Goal: Communication & Community: Answer question/provide support

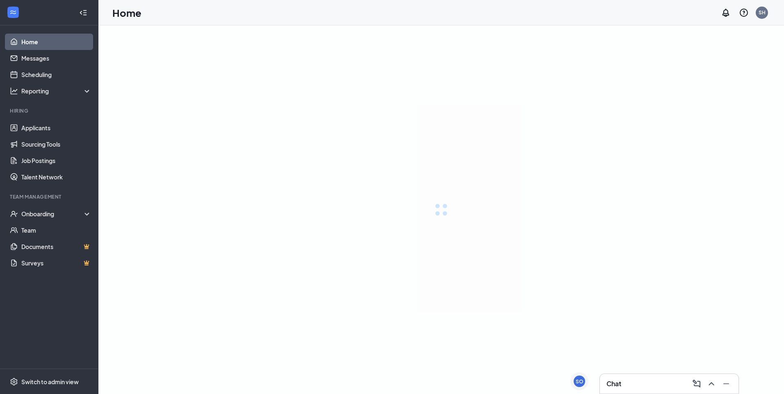
click at [49, 127] on link "Applicants" at bounding box center [56, 128] width 70 height 16
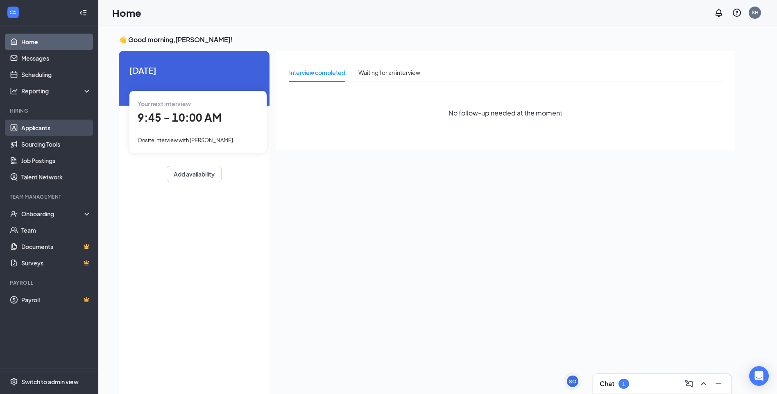
click at [47, 123] on link "Applicants" at bounding box center [56, 128] width 70 height 16
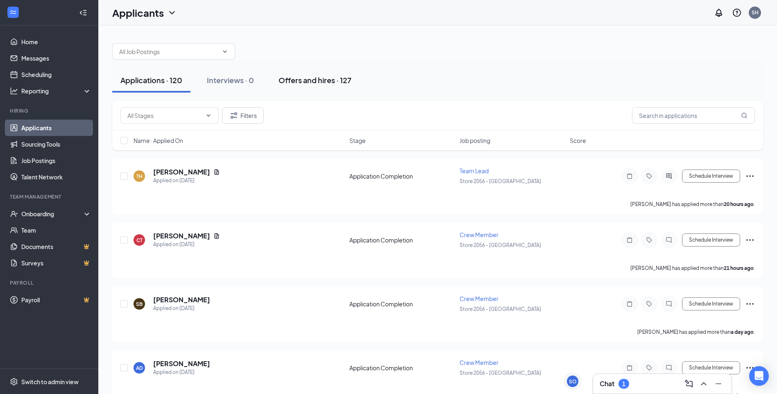
click at [332, 77] on div "Offers and hires · 127" at bounding box center [315, 80] width 73 height 10
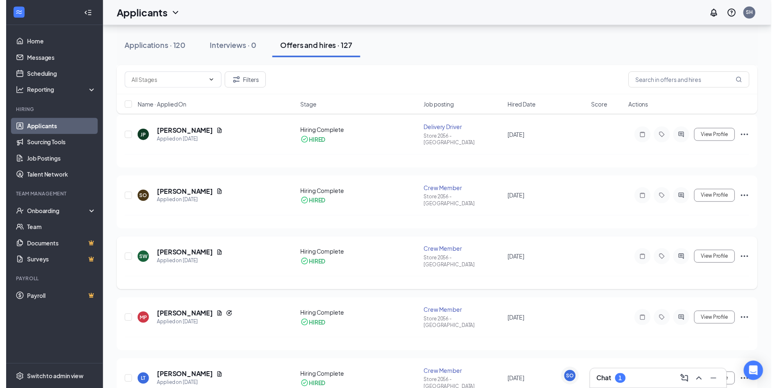
scroll to position [123, 0]
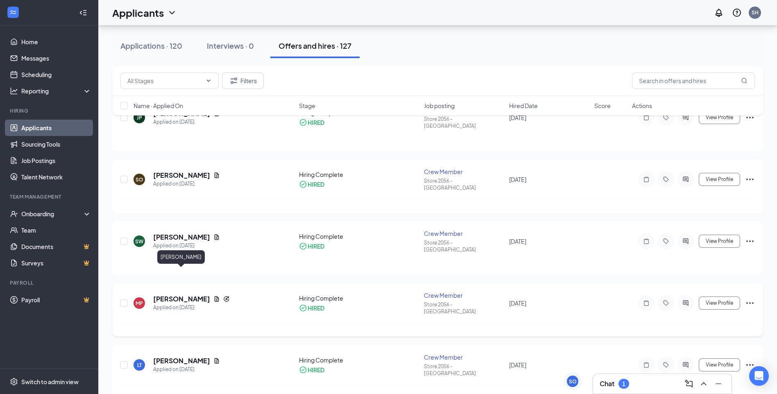
click at [183, 295] on h5 "[PERSON_NAME]" at bounding box center [181, 299] width 57 height 9
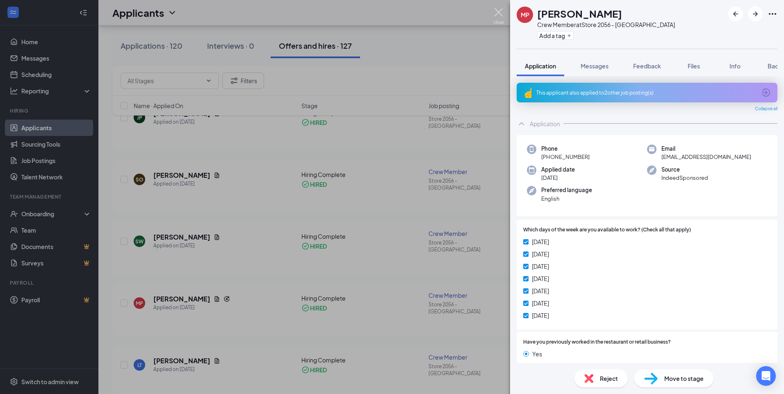
click at [501, 11] on img at bounding box center [498, 16] width 10 height 16
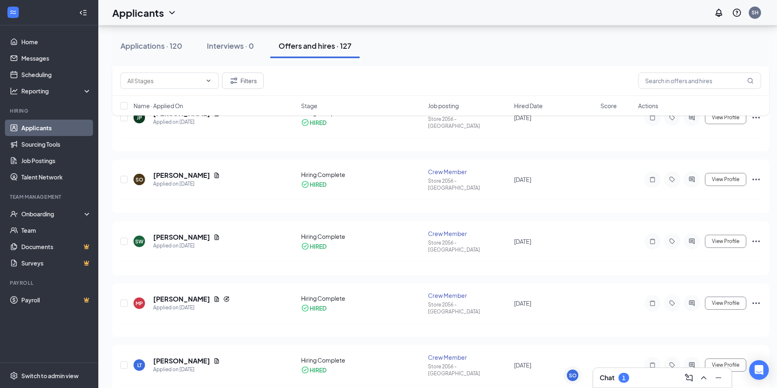
click at [640, 380] on div "Chat 1" at bounding box center [662, 377] width 125 height 13
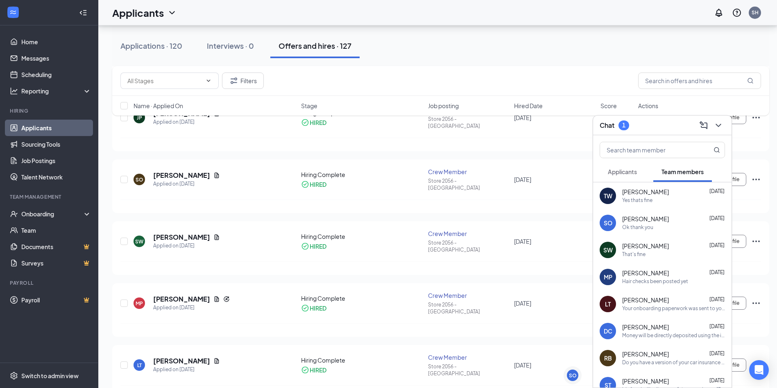
click at [656, 226] on div "Ok thank you" at bounding box center [674, 227] width 103 height 7
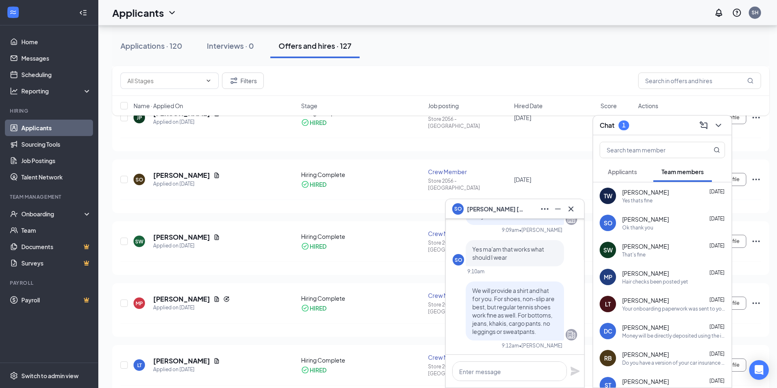
scroll to position [-82, 0]
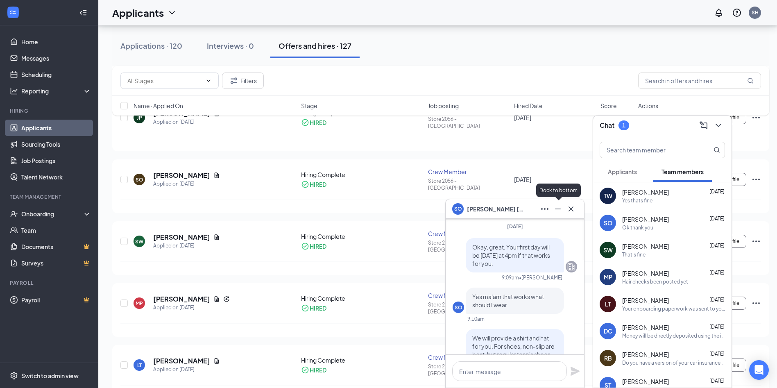
click at [558, 208] on icon "Minimize" at bounding box center [558, 209] width 10 height 10
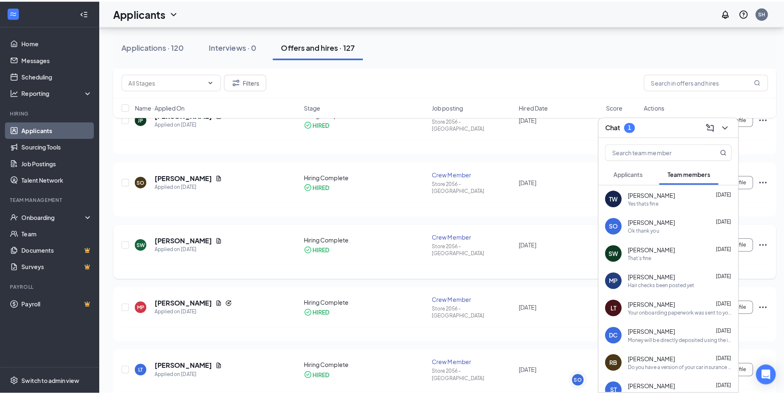
scroll to position [0, 0]
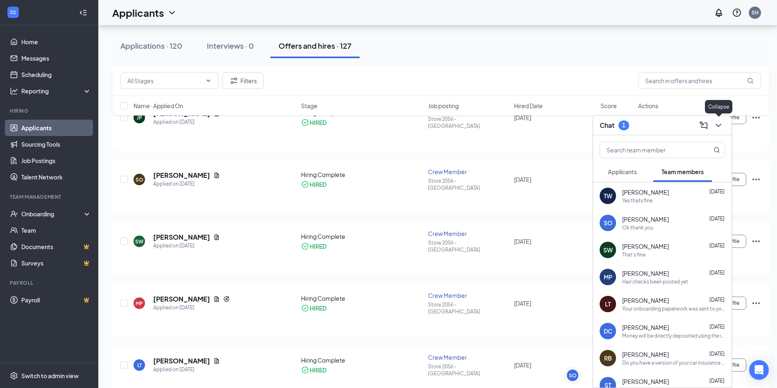
click at [720, 125] on icon "ChevronDown" at bounding box center [718, 125] width 5 height 3
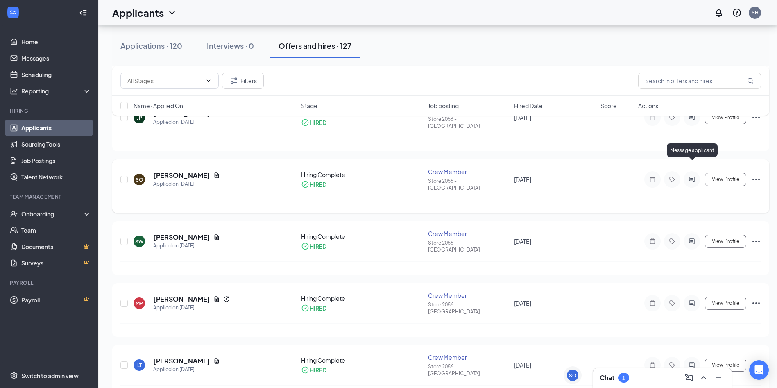
click at [695, 176] on icon "ActiveChat" at bounding box center [692, 179] width 10 height 7
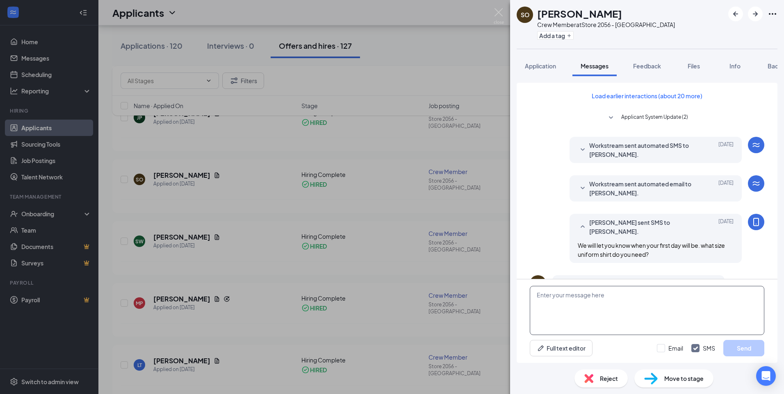
click at [552, 295] on textarea at bounding box center [646, 310] width 234 height 49
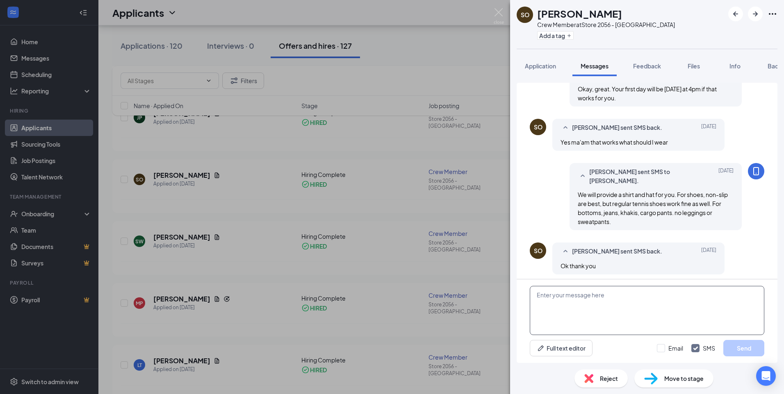
scroll to position [266, 0]
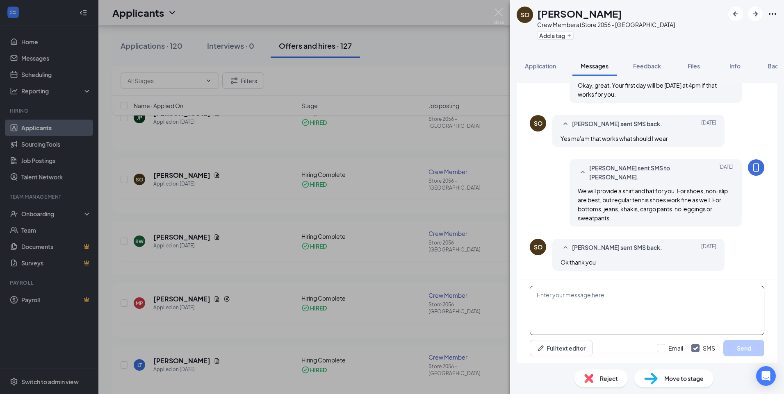
drag, startPoint x: 563, startPoint y: 296, endPoint x: 558, endPoint y: 294, distance: 5.2
click at [563, 296] on textarea at bounding box center [646, 310] width 234 height 49
type textarea "Are you coming in [DATE]?"
click at [748, 341] on button "Send" at bounding box center [743, 348] width 41 height 16
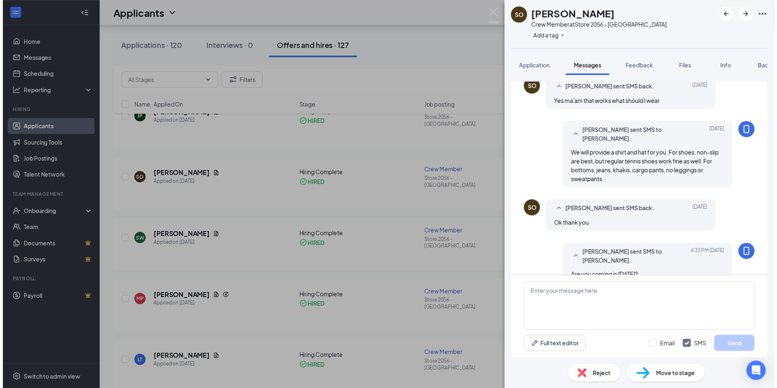
scroll to position [318, 0]
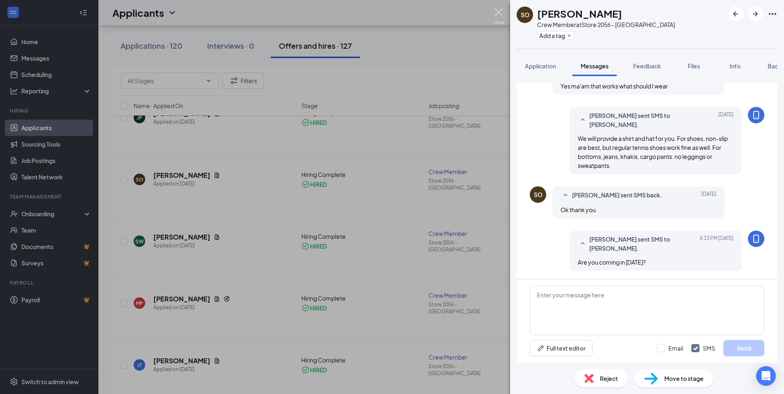
click at [495, 10] on img at bounding box center [498, 16] width 10 height 16
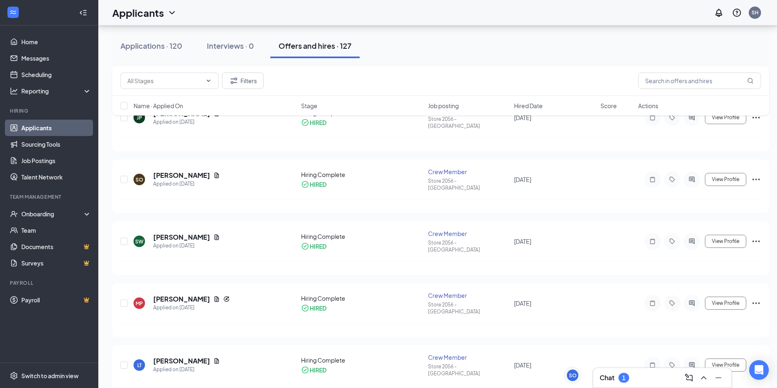
click at [634, 379] on div "Chat 1" at bounding box center [662, 377] width 125 height 13
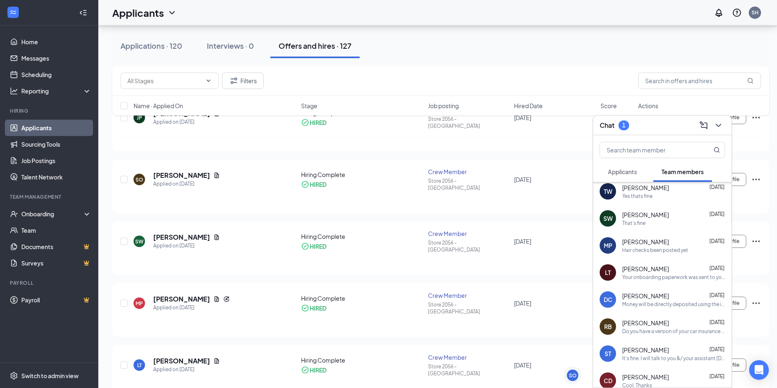
scroll to position [41, 0]
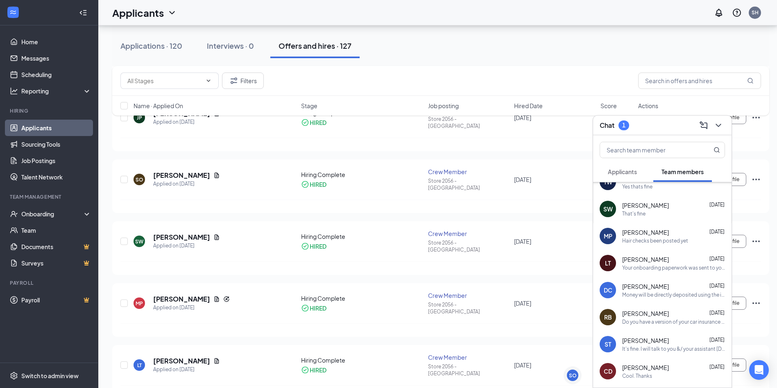
click at [636, 170] on span "Applicants" at bounding box center [622, 171] width 29 height 7
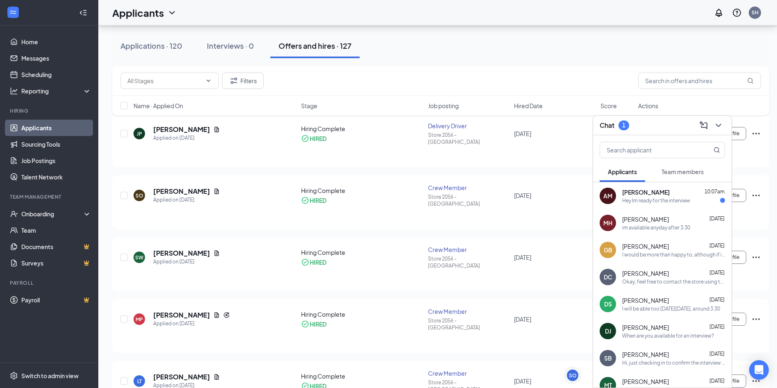
scroll to position [82, 0]
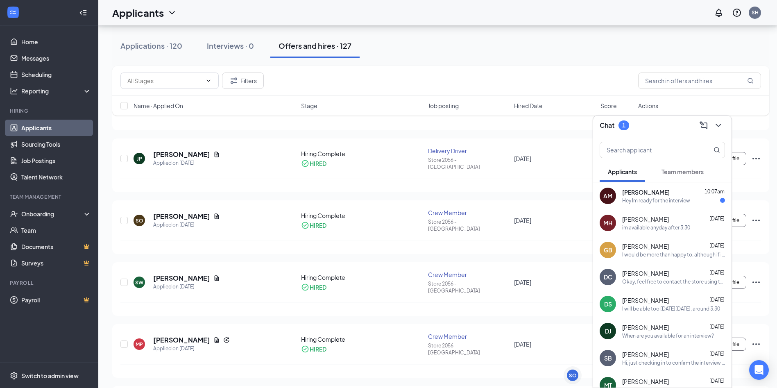
click at [666, 200] on div "Hey Im ready for the interview" at bounding box center [657, 200] width 68 height 7
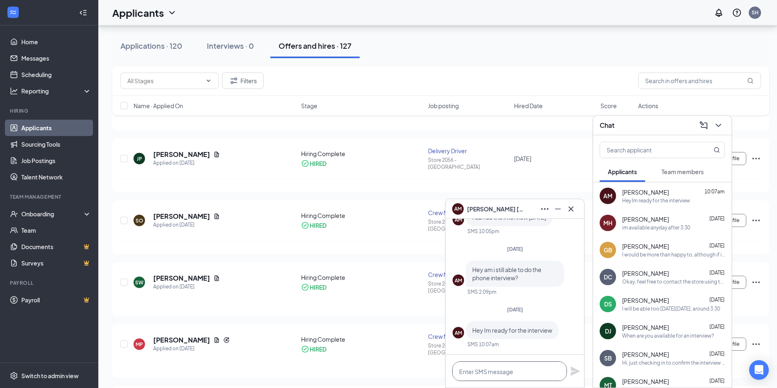
click at [497, 371] on textarea at bounding box center [509, 371] width 115 height 20
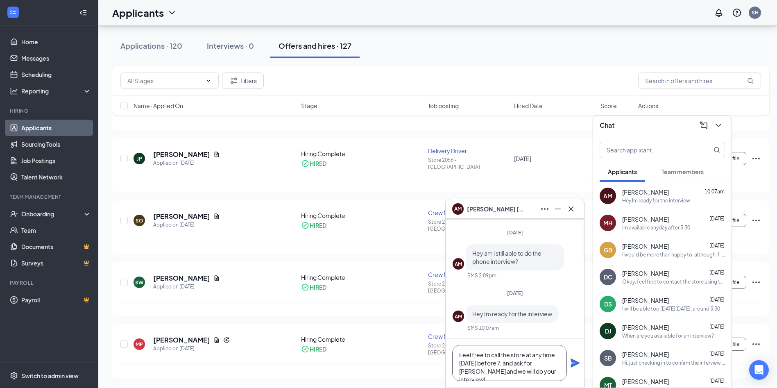
type textarea "Feel free to call the store at any time [DATE] before 7, and ask for [PERSON_NA…"
click at [573, 365] on icon "Plane" at bounding box center [575, 363] width 9 height 9
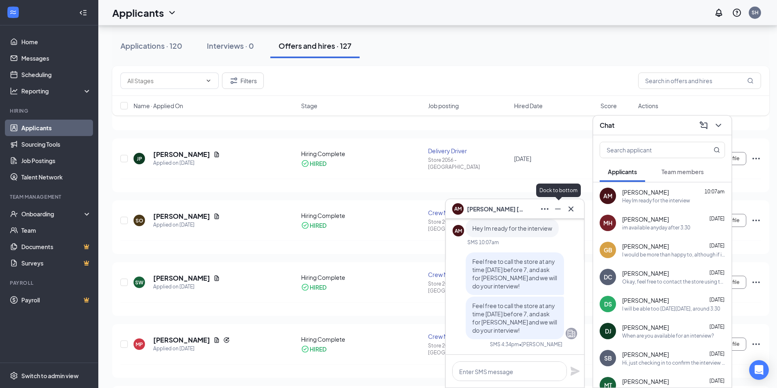
click at [563, 210] on icon "Minimize" at bounding box center [558, 209] width 10 height 10
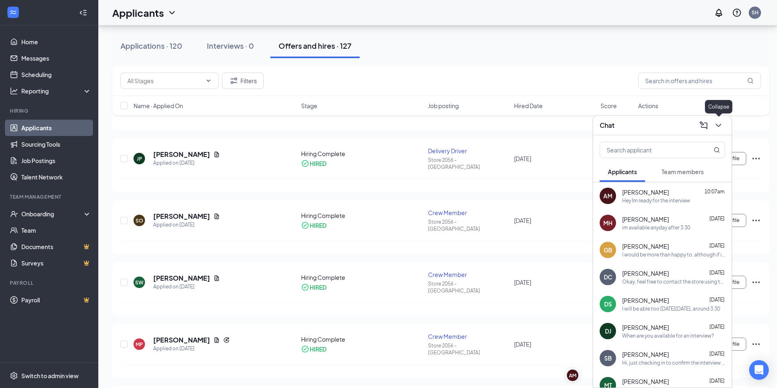
click at [718, 127] on icon "ChevronDown" at bounding box center [719, 125] width 10 height 10
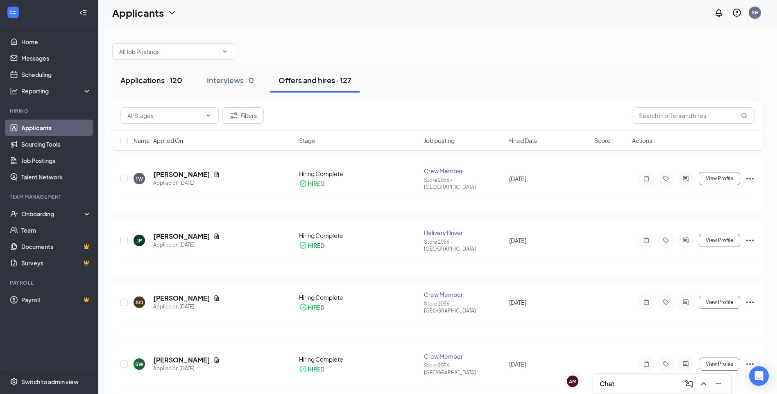
click at [159, 78] on div "Applications · 120" at bounding box center [151, 80] width 62 height 10
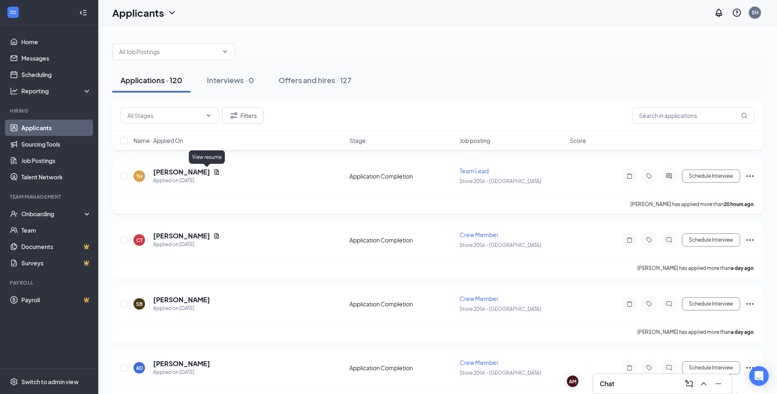
click at [214, 173] on icon "Document" at bounding box center [217, 172] width 7 height 7
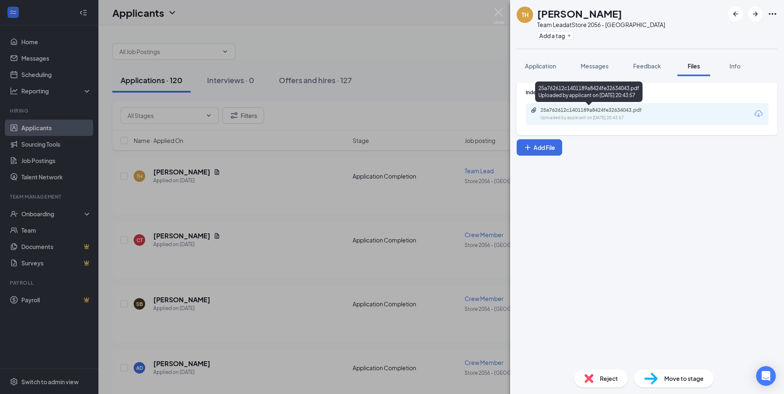
click at [570, 108] on div "25a762612c1401189a8424fe32634043.pdf" at bounding box center [597, 110] width 115 height 7
click at [498, 10] on img at bounding box center [498, 16] width 10 height 16
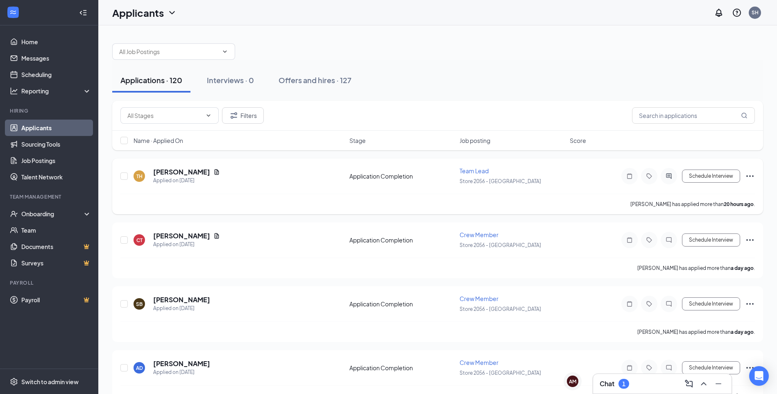
click at [745, 175] on div "Schedule Interview" at bounding box center [682, 176] width 148 height 16
click at [667, 173] on icon "ActiveChat" at bounding box center [669, 176] width 10 height 7
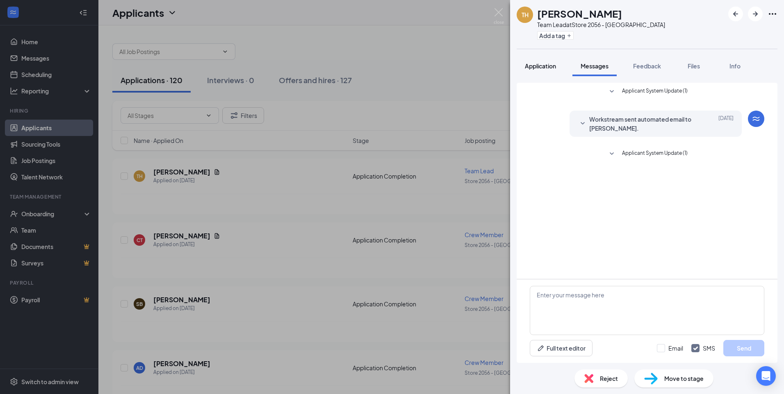
click at [539, 71] on button "Application" at bounding box center [540, 66] width 48 height 20
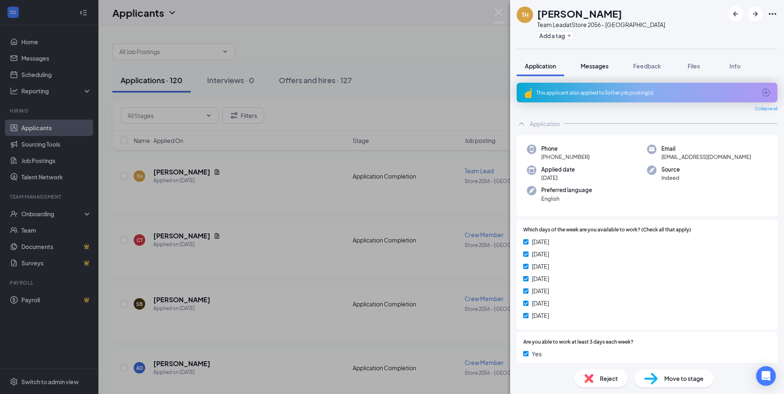
click at [586, 66] on span "Messages" at bounding box center [594, 65] width 28 height 7
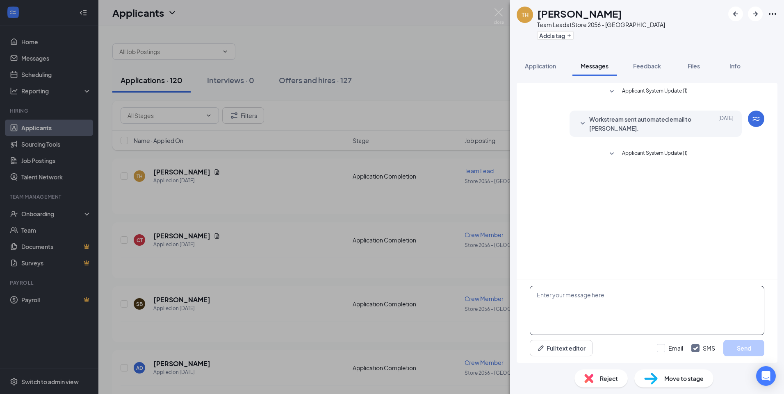
click at [568, 298] on textarea at bounding box center [646, 310] width 234 height 49
type textarea "When are you available for an interview?"
click at [741, 343] on button "Send" at bounding box center [743, 348] width 41 height 16
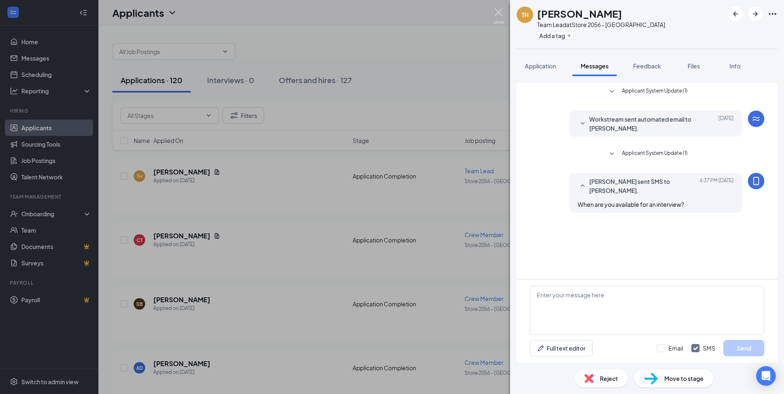
click at [500, 14] on img at bounding box center [498, 16] width 10 height 16
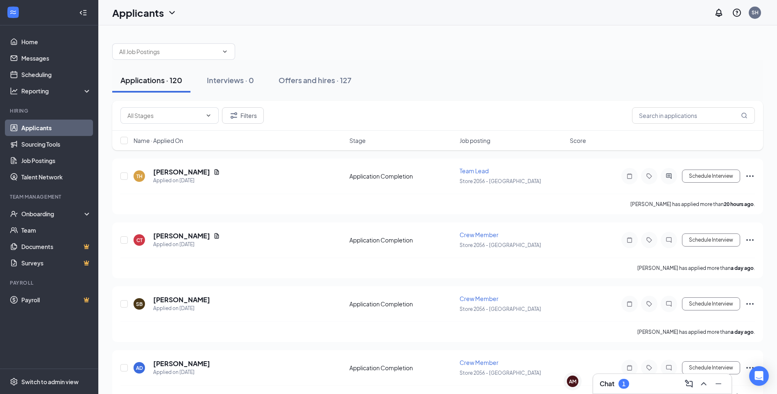
click at [626, 384] on div "1" at bounding box center [624, 384] width 3 height 7
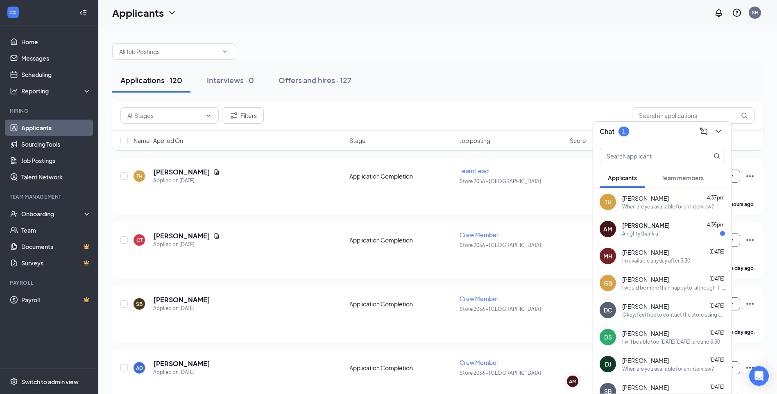
click at [654, 234] on div "Alrighty thank u" at bounding box center [641, 233] width 36 height 7
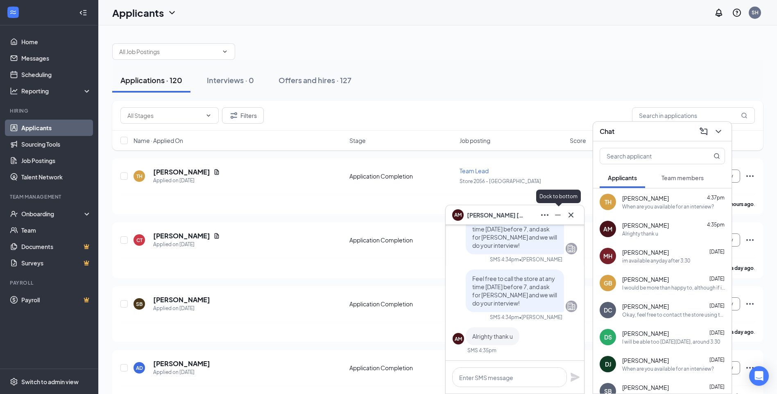
click at [559, 215] on icon "Minimize" at bounding box center [558, 215] width 10 height 10
